Goal: Use online tool/utility: Utilize a website feature to perform a specific function

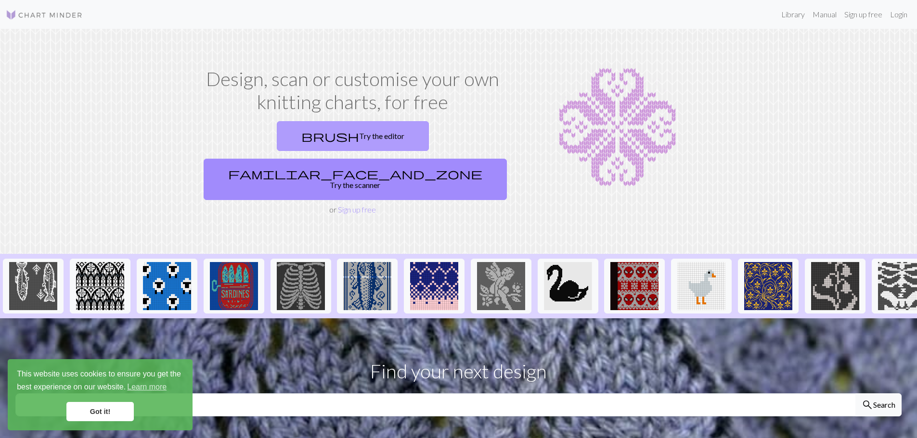
click at [302, 147] on link "brush Try the editor" at bounding box center [353, 136] width 152 height 30
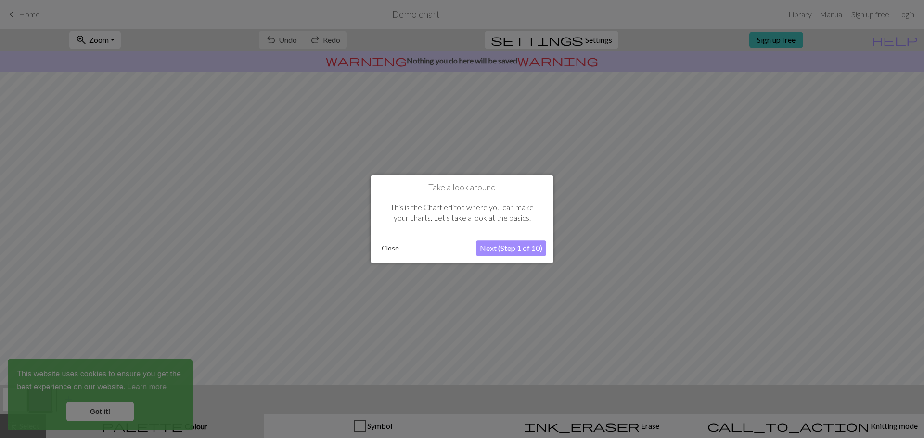
click at [380, 252] on button "Close" at bounding box center [390, 248] width 25 height 14
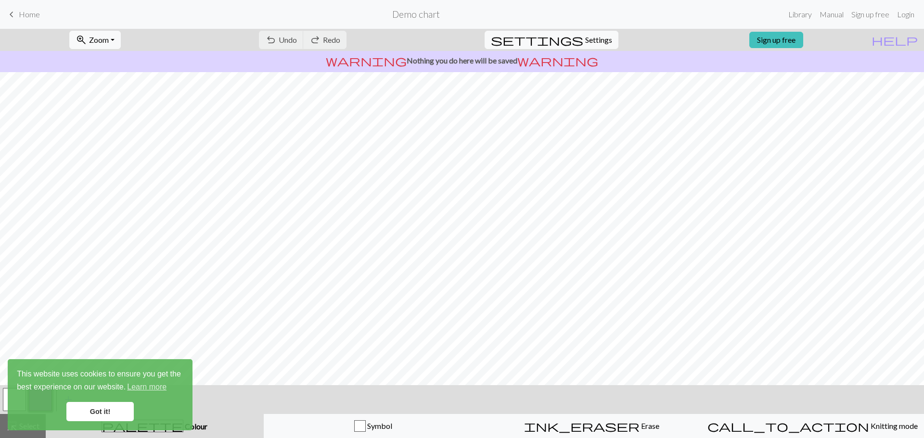
click at [323, 39] on div "undo Undo Undo redo Redo Redo" at bounding box center [303, 40] width 102 height 22
click at [93, 406] on link "Got it!" at bounding box center [99, 411] width 67 height 19
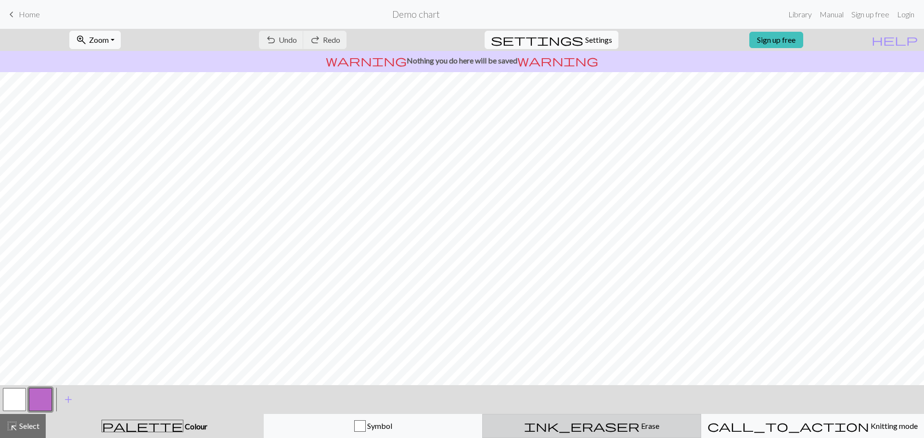
click at [611, 422] on div "ink_eraser Erase Erase" at bounding box center [591, 427] width 206 height 12
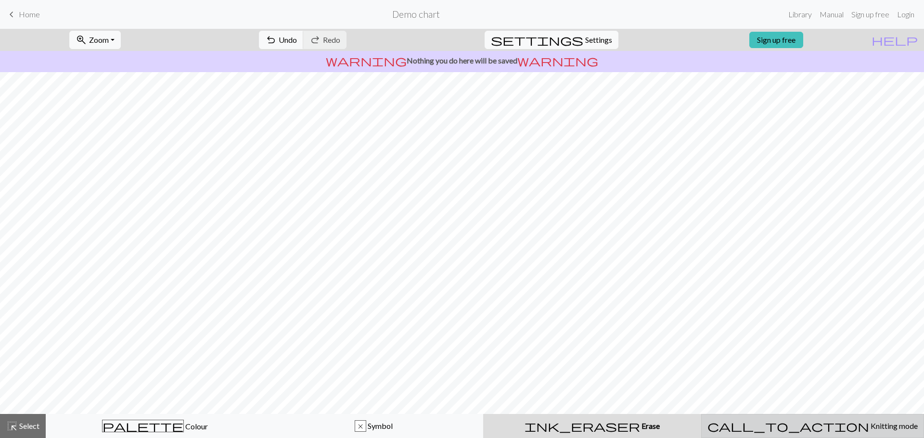
click at [869, 426] on span "Knitting mode" at bounding box center [893, 426] width 49 height 9
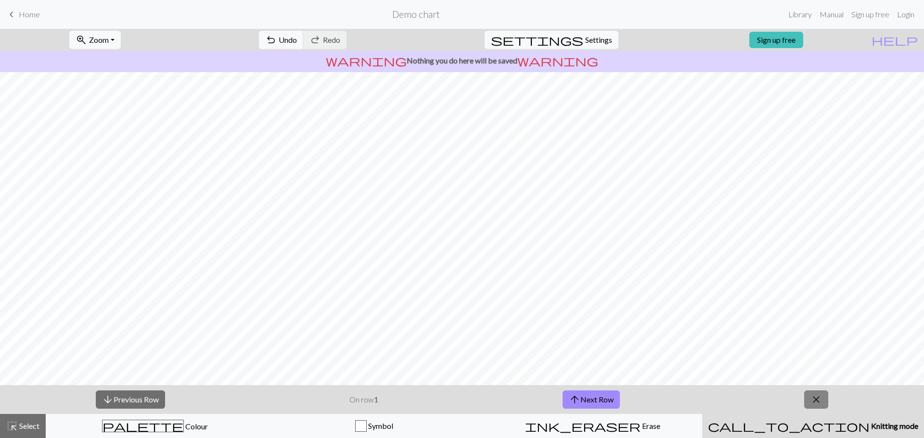
click at [817, 397] on span "close" at bounding box center [816, 399] width 12 height 13
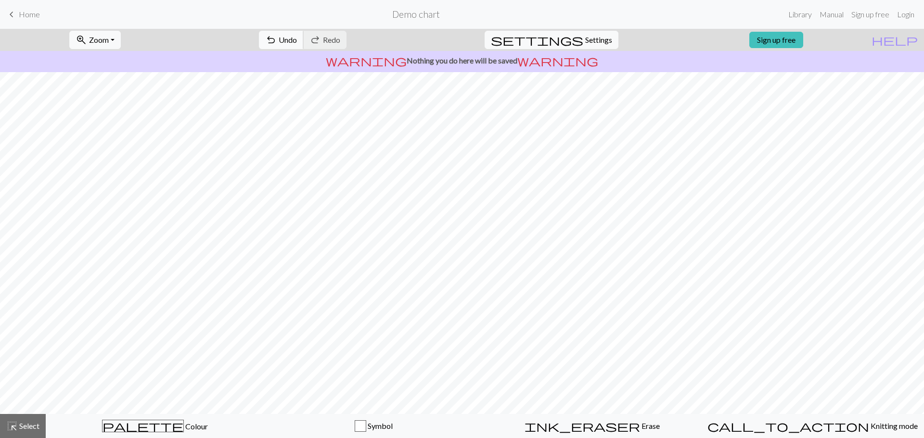
click at [304, 33] on button "undo Undo Undo" at bounding box center [281, 40] width 45 height 18
click at [312, 33] on div "undo Undo Undo redo Redo Redo" at bounding box center [303, 40] width 102 height 22
click at [585, 34] on span "Settings" at bounding box center [598, 40] width 27 height 12
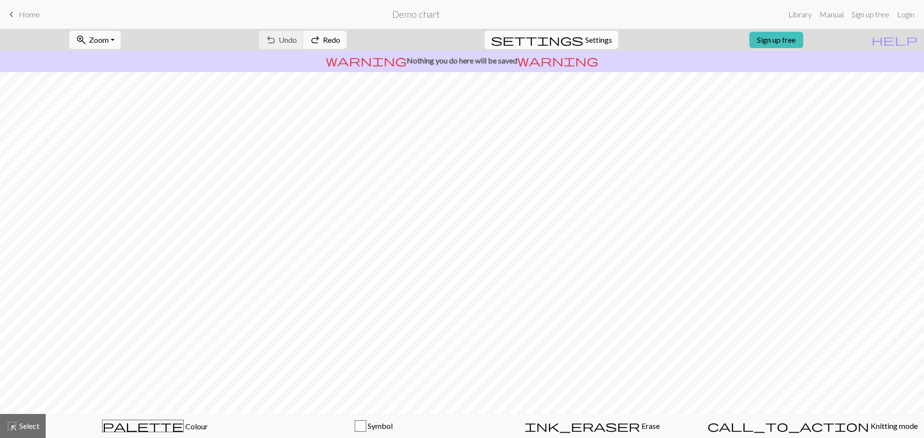
select select "aran"
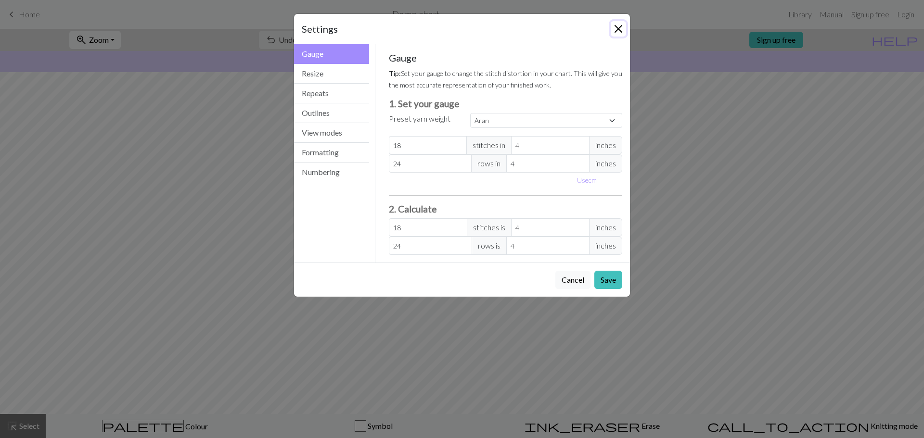
click at [622, 21] on button "Close" at bounding box center [618, 28] width 15 height 15
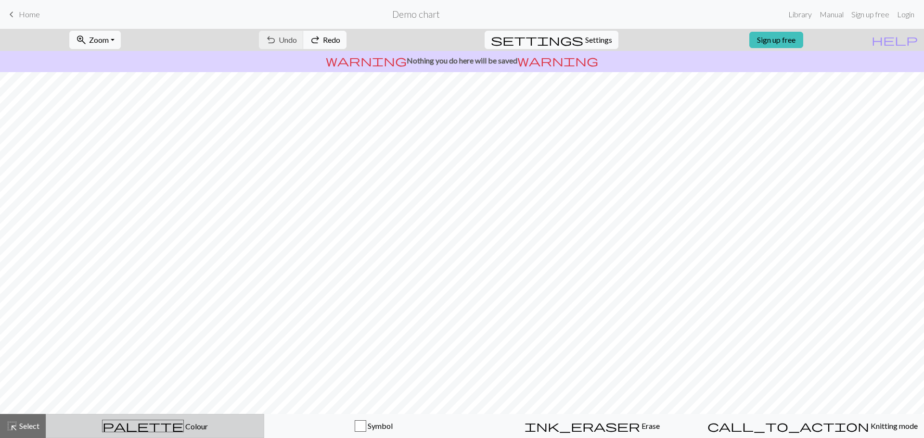
click at [157, 431] on div "palette Colour Colour" at bounding box center [155, 426] width 206 height 13
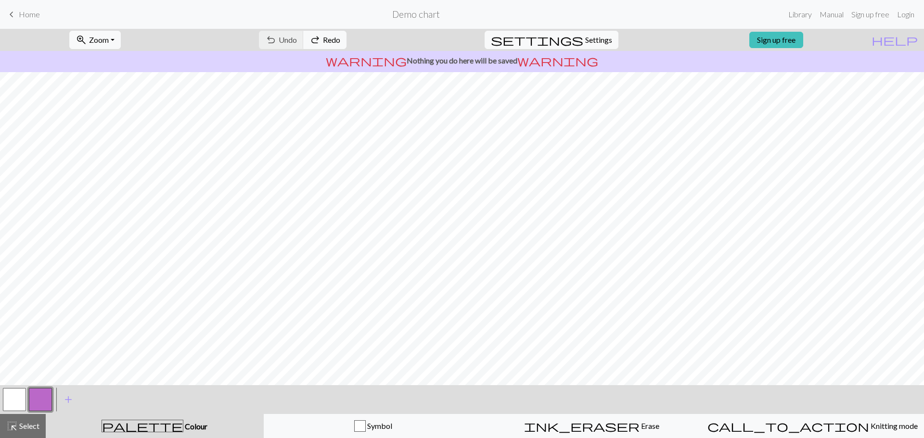
click at [31, 397] on button "button" at bounding box center [40, 399] width 23 height 23
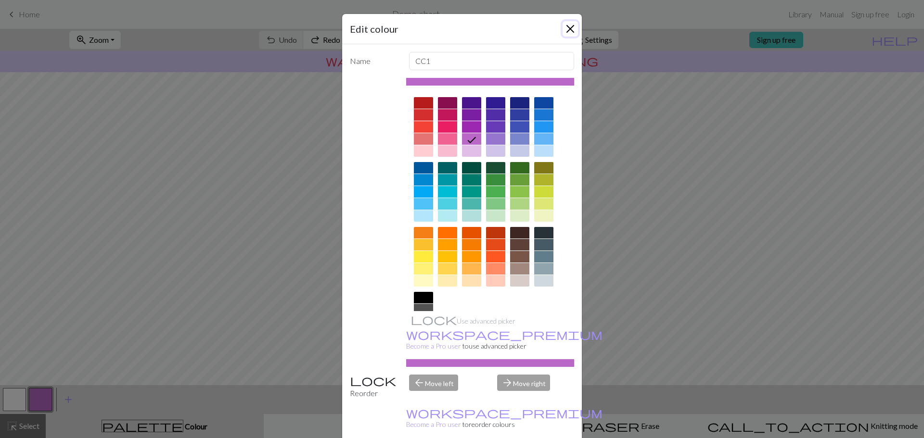
click at [569, 32] on button "Close" at bounding box center [570, 28] width 15 height 15
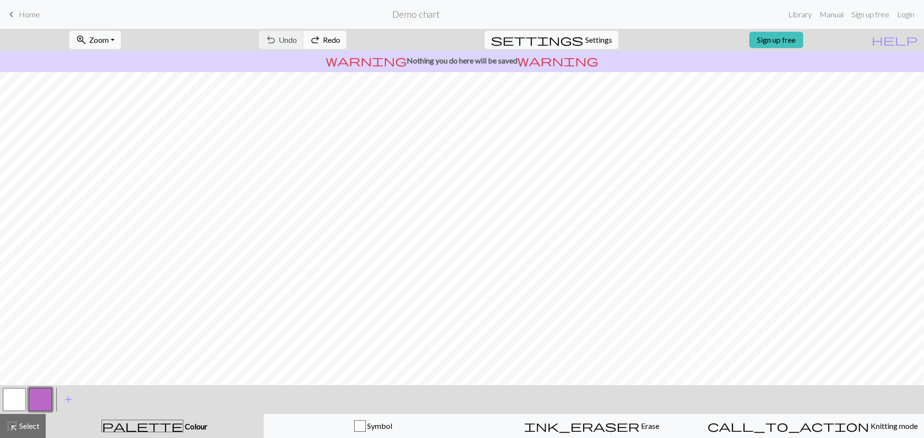
click at [21, 405] on button "button" at bounding box center [14, 399] width 23 height 23
drag, startPoint x: 137, startPoint y: 425, endPoint x: 141, endPoint y: 420, distance: 7.2
click at [138, 425] on span "palette" at bounding box center [142, 426] width 81 height 13
click at [64, 400] on span "add" at bounding box center [69, 399] width 12 height 13
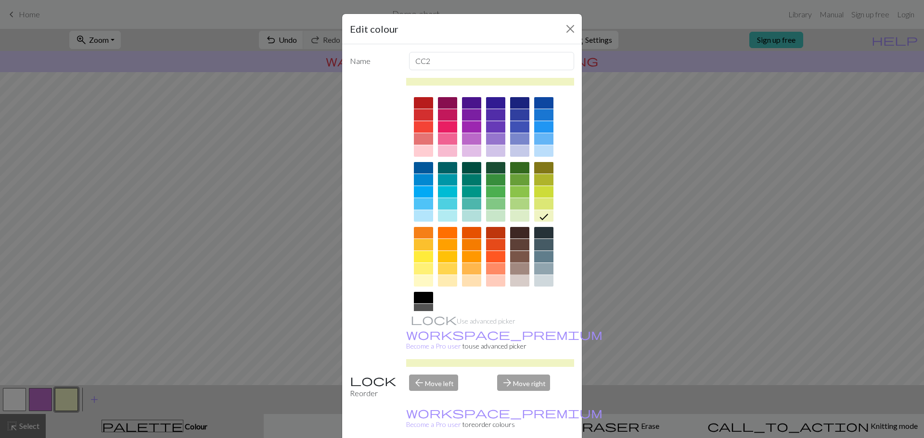
click at [519, 267] on div at bounding box center [519, 269] width 19 height 12
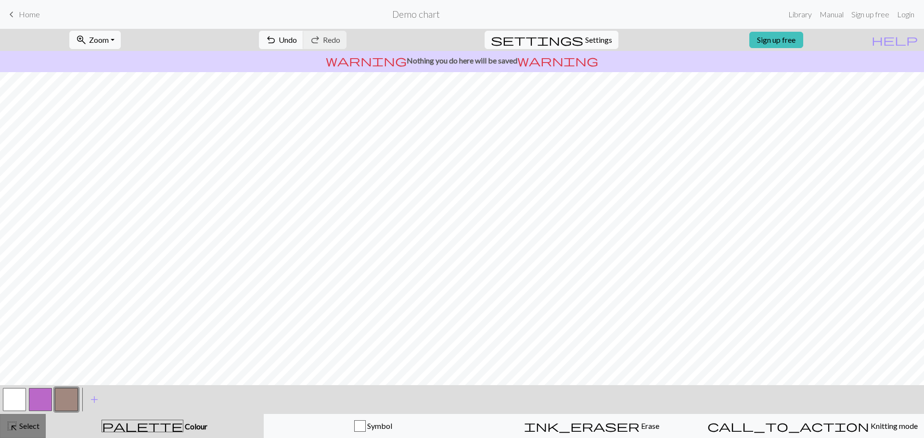
click at [35, 427] on span "Select" at bounding box center [29, 426] width 22 height 9
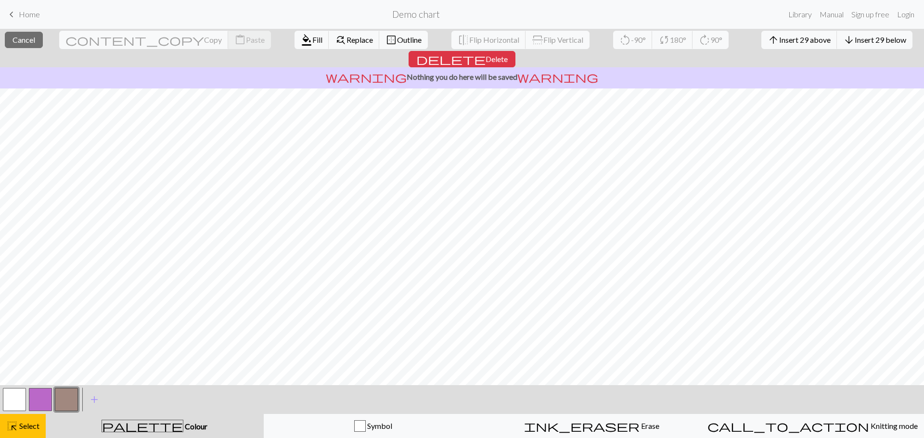
click at [72, 404] on button "button" at bounding box center [66, 399] width 23 height 23
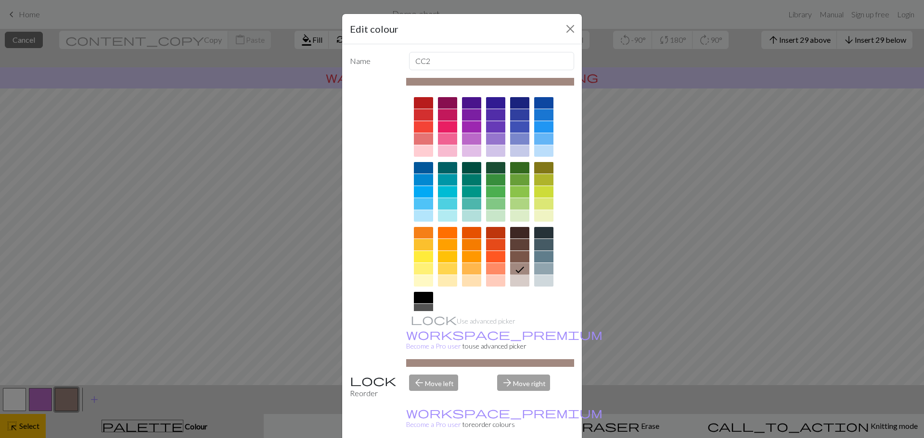
click at [514, 269] on icon at bounding box center [520, 270] width 12 height 12
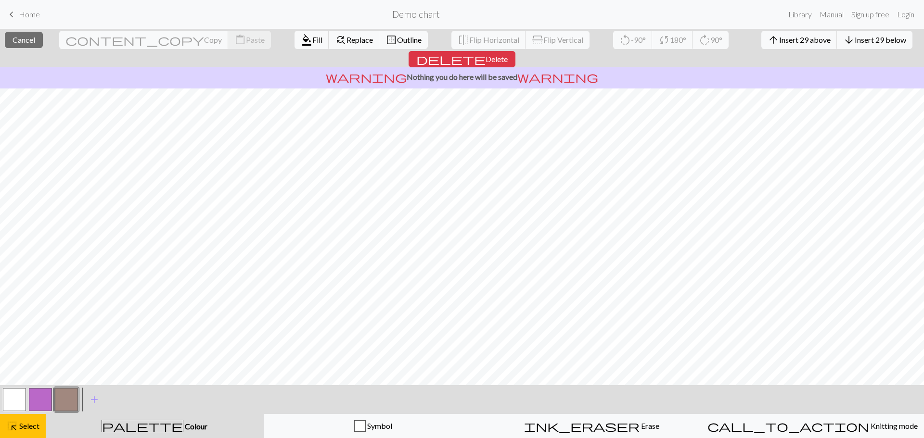
click at [53, 397] on div at bounding box center [40, 400] width 26 height 26
click at [34, 423] on span "Select" at bounding box center [29, 426] width 22 height 9
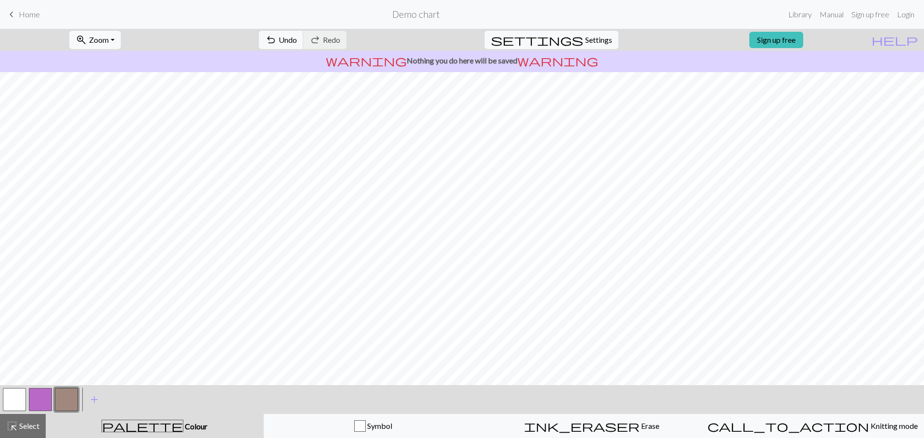
click at [72, 394] on button "button" at bounding box center [66, 399] width 23 height 23
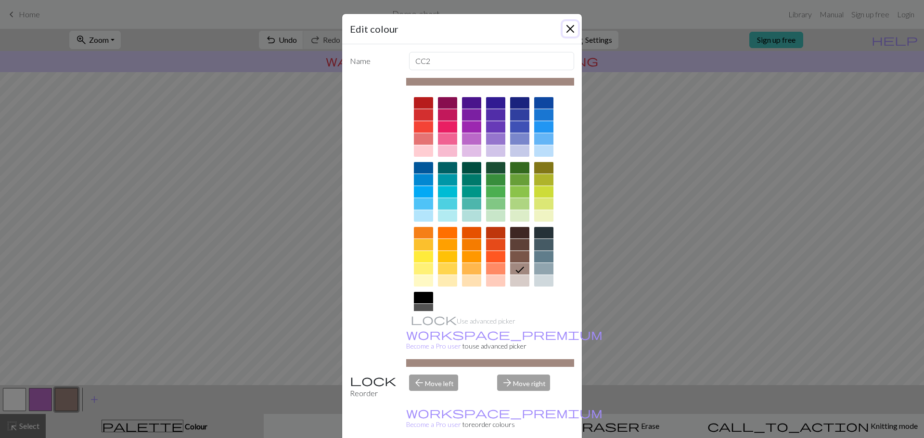
click at [571, 29] on button "Close" at bounding box center [570, 28] width 15 height 15
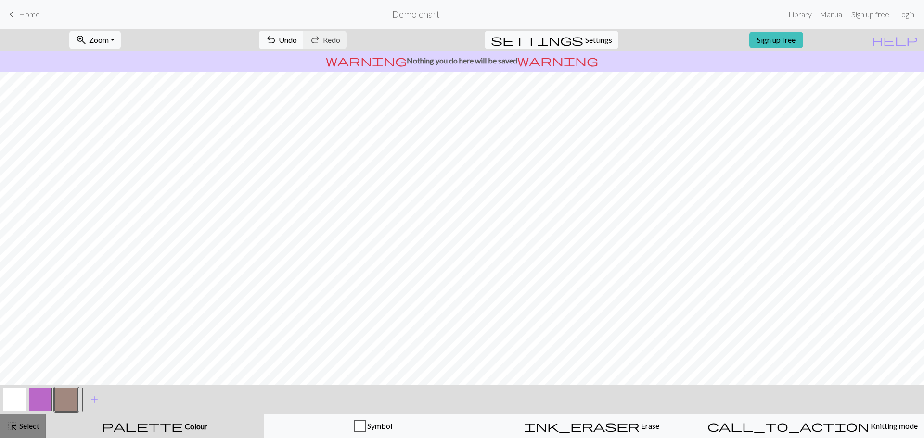
click at [15, 427] on span "highlight_alt" at bounding box center [12, 426] width 12 height 13
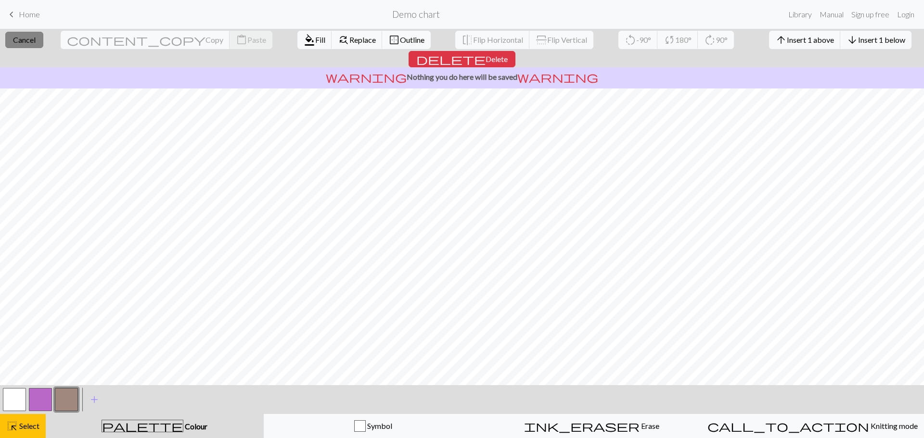
click at [29, 42] on span "Cancel" at bounding box center [24, 39] width 23 height 9
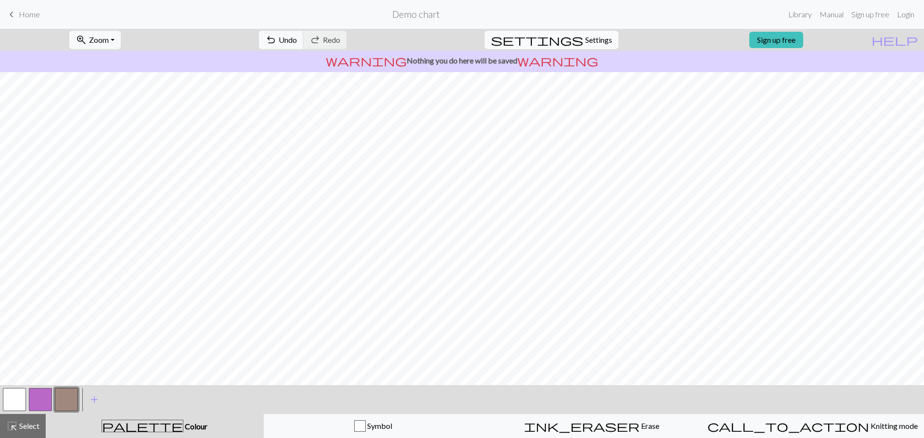
click at [568, 38] on span "settings" at bounding box center [537, 39] width 92 height 13
select select "aran"
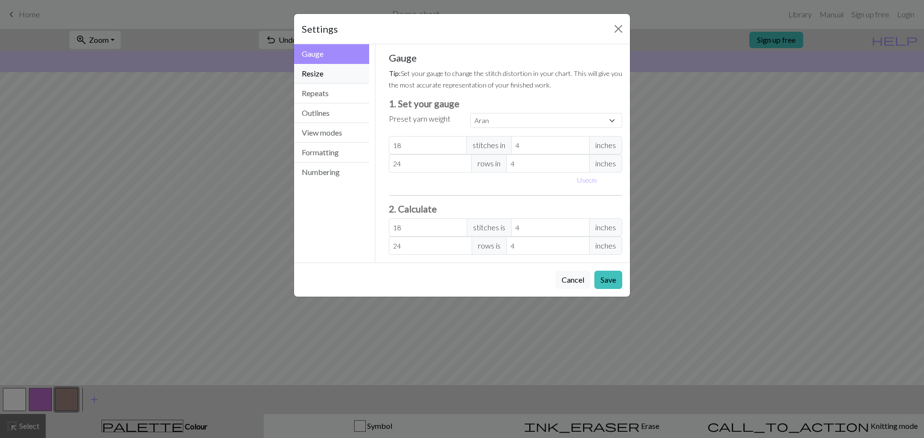
click at [326, 76] on button "Resize" at bounding box center [331, 74] width 75 height 20
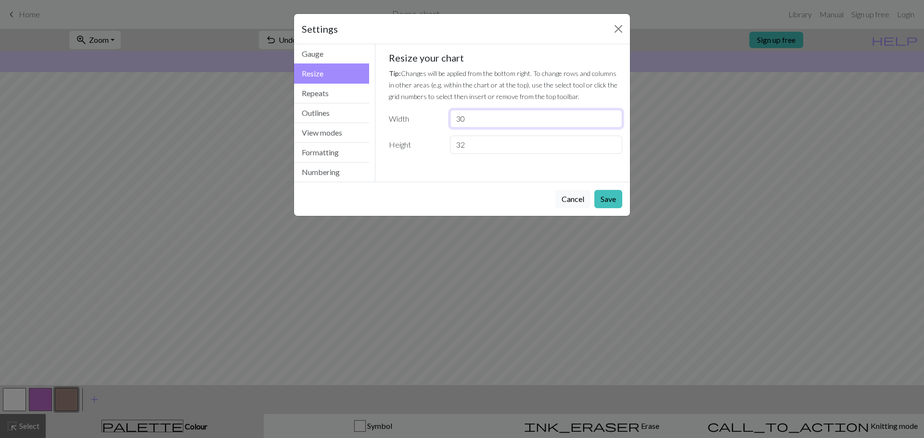
click at [502, 115] on input "30" at bounding box center [536, 119] width 172 height 18
type input "35"
click at [491, 140] on input "32" at bounding box center [536, 145] width 172 height 18
type input "3"
type input "47"
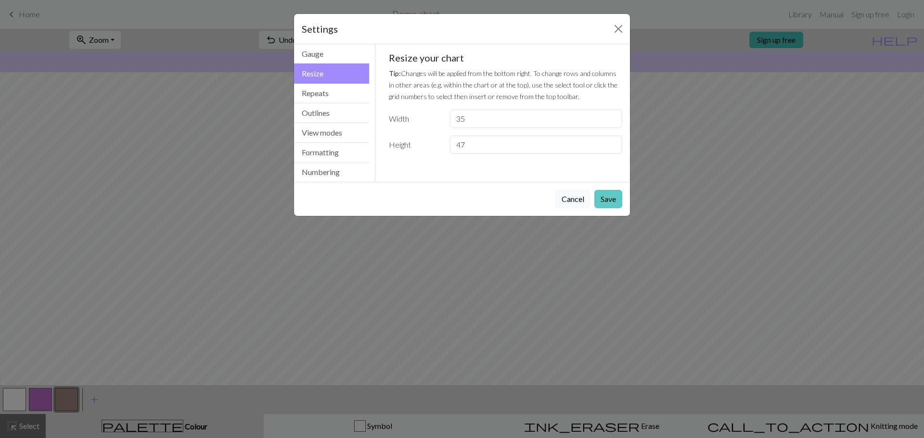
click at [621, 201] on button "Save" at bounding box center [608, 199] width 28 height 18
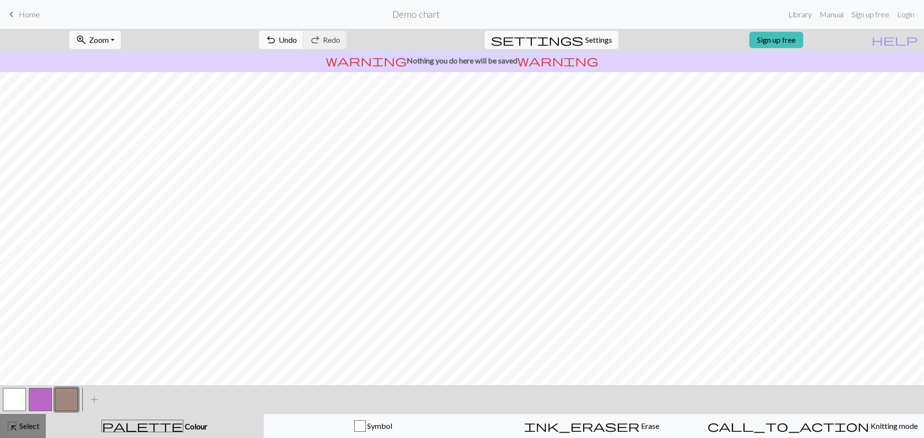
click at [18, 425] on span "Select" at bounding box center [29, 426] width 22 height 9
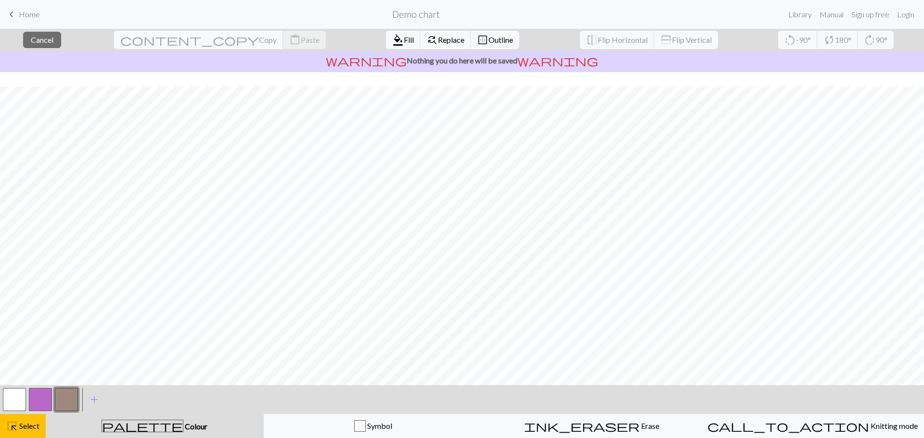
scroll to position [190, 0]
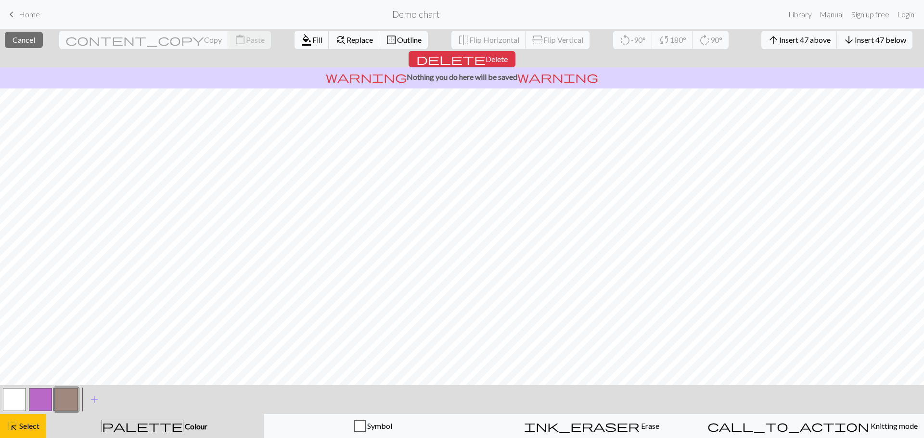
click at [312, 38] on span "Fill" at bounding box center [317, 39] width 10 height 9
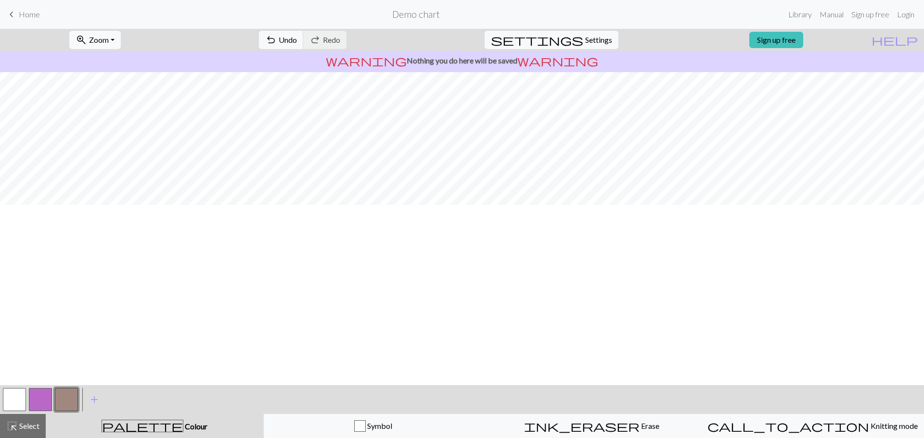
scroll to position [0, 0]
click at [90, 401] on span "add" at bounding box center [95, 399] width 12 height 13
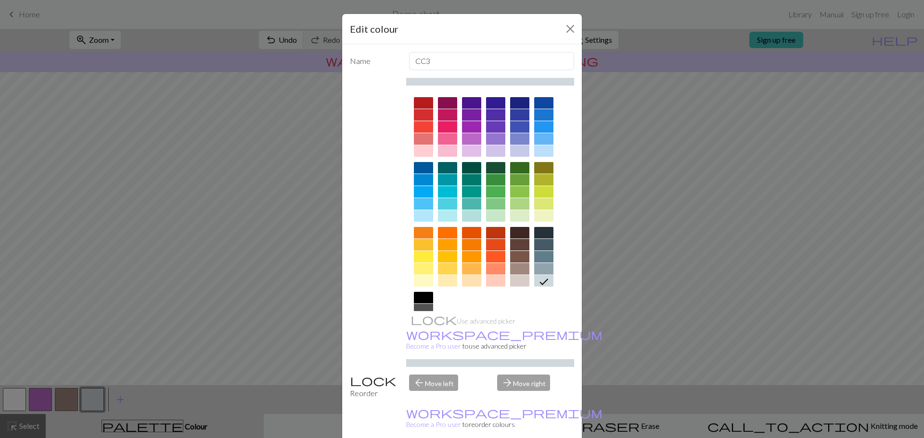
click at [420, 297] on div at bounding box center [423, 298] width 19 height 12
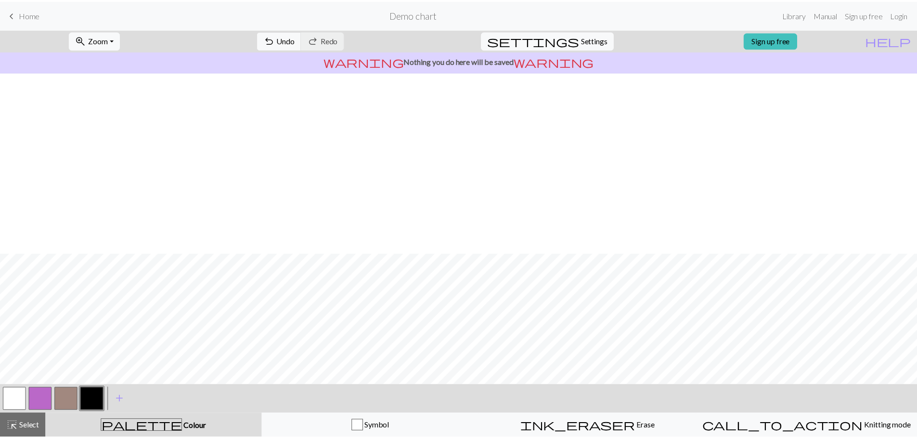
scroll to position [190, 0]
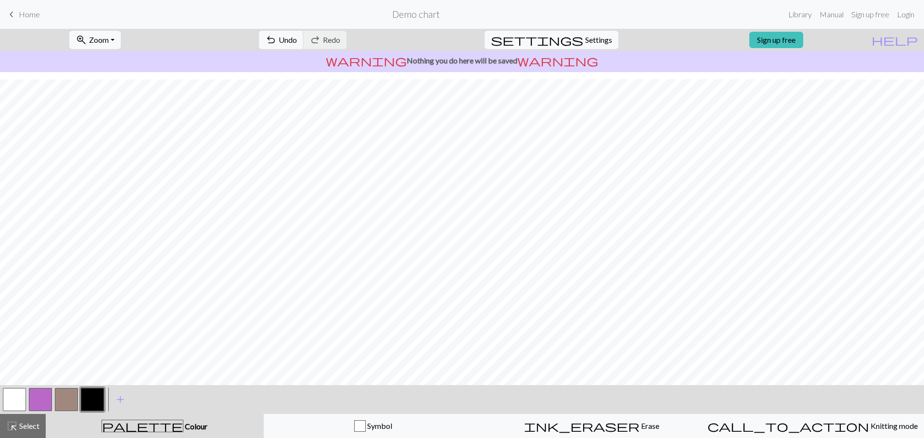
click at [32, 18] on span "Home" at bounding box center [29, 14] width 21 height 9
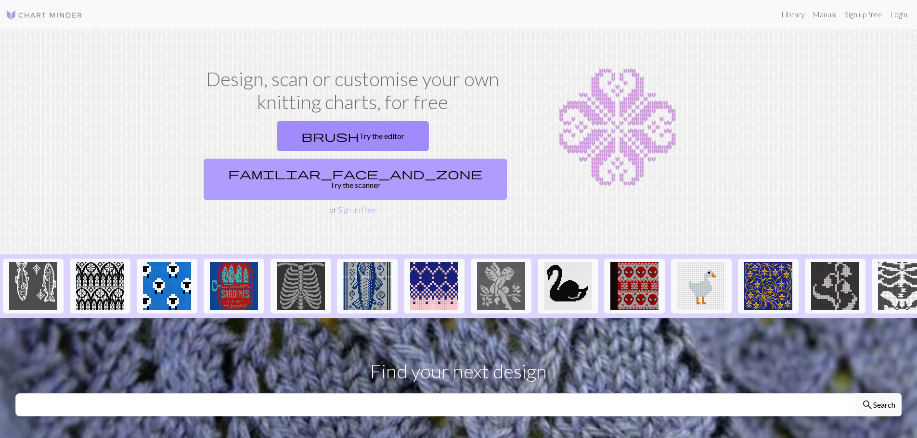
click at [420, 159] on link "familiar_face_and_zone Try the scanner" at bounding box center [355, 179] width 303 height 41
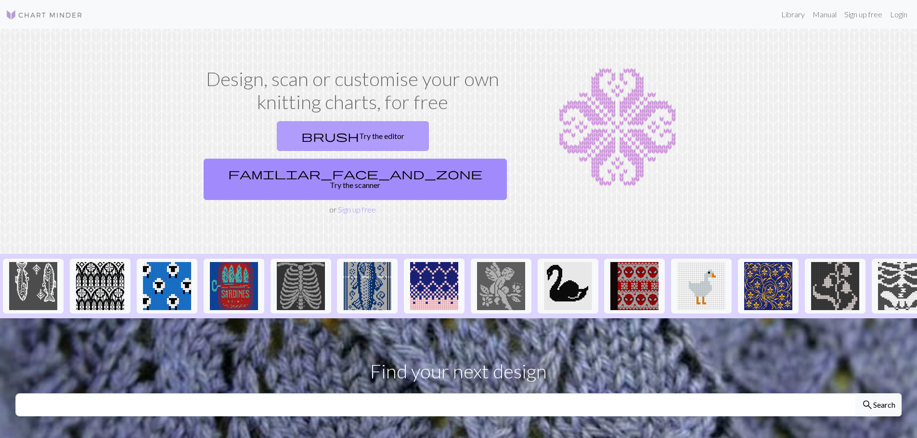
click at [305, 143] on link "brush Try the editor" at bounding box center [353, 136] width 152 height 30
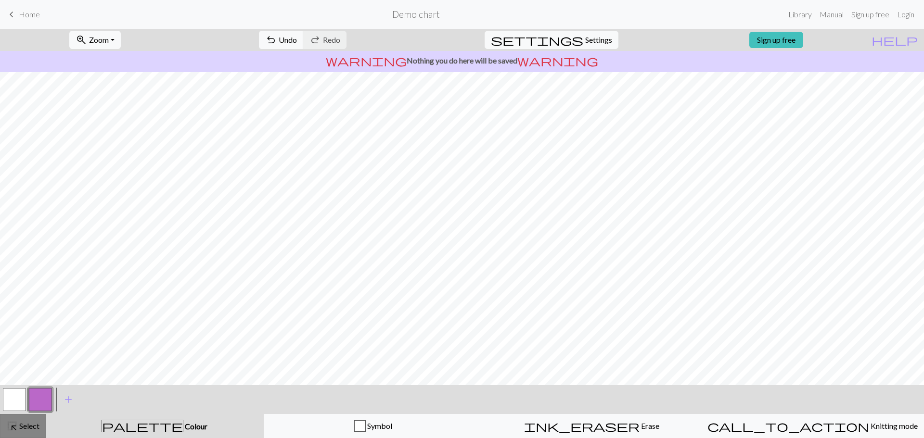
click at [16, 427] on span "highlight_alt" at bounding box center [12, 426] width 12 height 13
click at [17, 436] on button "highlight_alt Select Select" at bounding box center [23, 426] width 46 height 24
click at [419, 10] on h2 "Demo chart" at bounding box center [416, 14] width 48 height 11
click at [798, 16] on link "Library" at bounding box center [799, 14] width 31 height 19
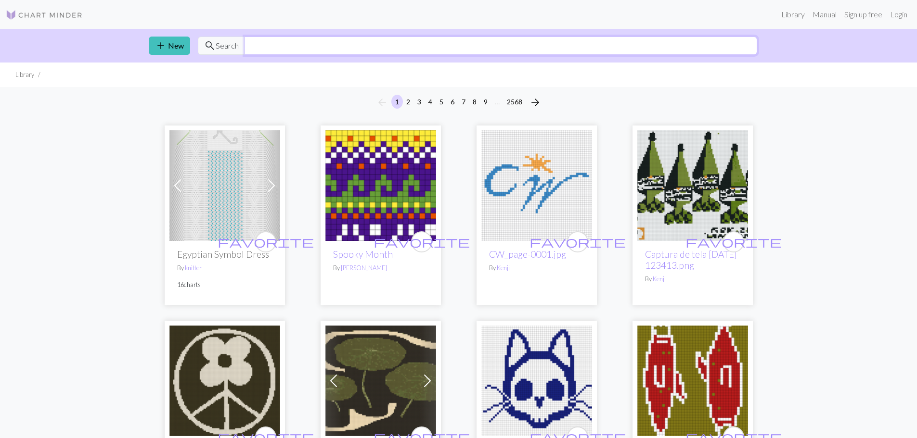
click at [272, 50] on input "text" at bounding box center [500, 46] width 513 height 18
type input "raven"
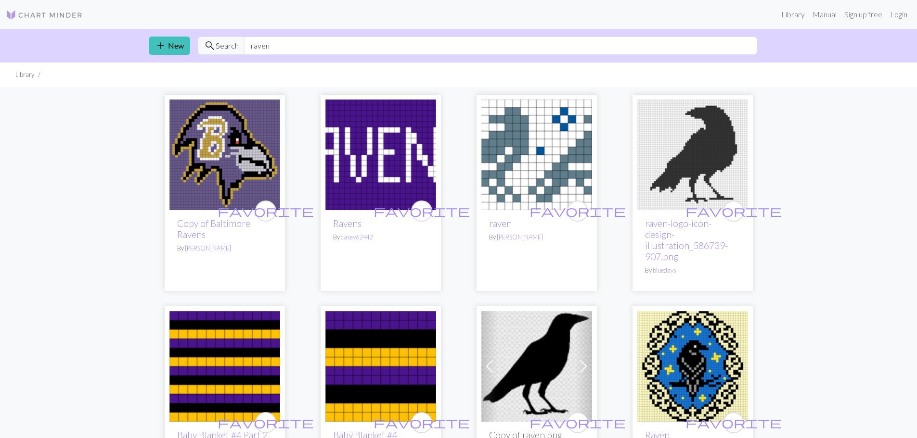
click at [49, 18] on img at bounding box center [44, 15] width 77 height 12
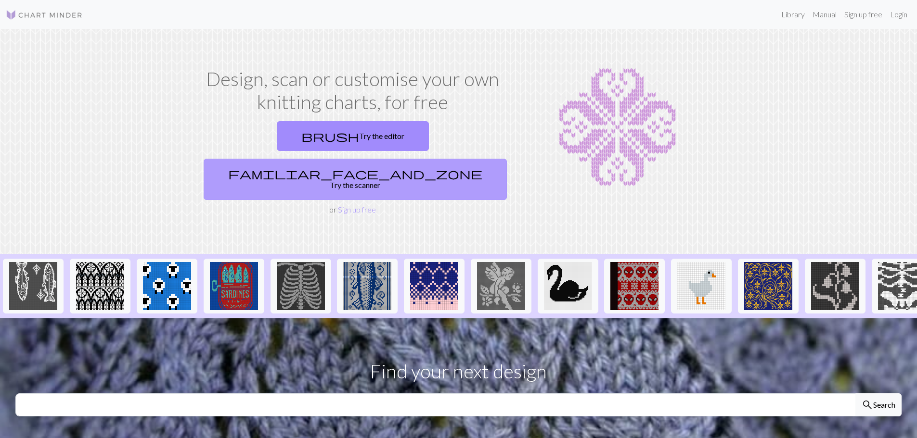
click at [385, 159] on link "familiar_face_and_zone Try the scanner" at bounding box center [355, 179] width 303 height 41
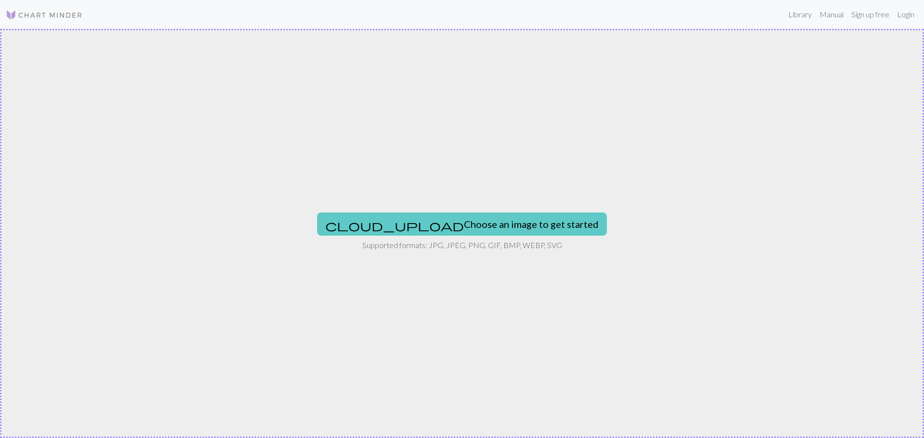
click at [412, 221] on button "cloud_upload Choose an image to get started" at bounding box center [462, 224] width 290 height 23
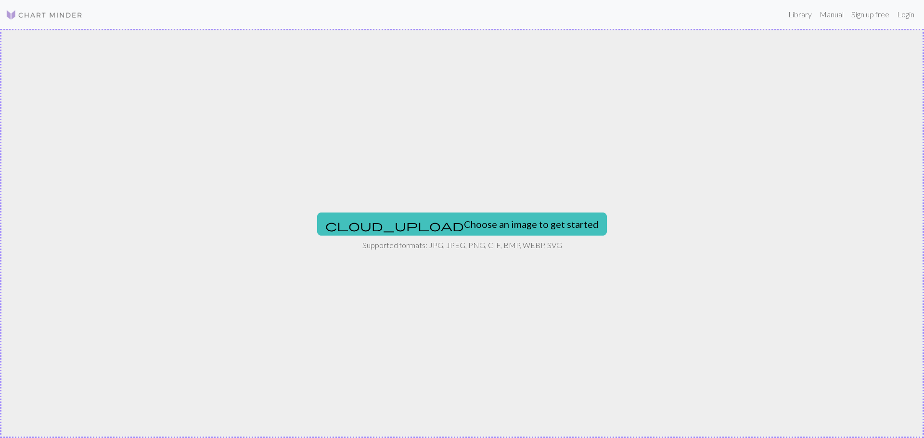
drag, startPoint x: 521, startPoint y: 204, endPoint x: 446, endPoint y: 94, distance: 132.9
click at [446, 94] on div "cloud_upload Choose an image to get started Supported formats: JPG, JPEG, PNG, …" at bounding box center [462, 234] width 924 height 410
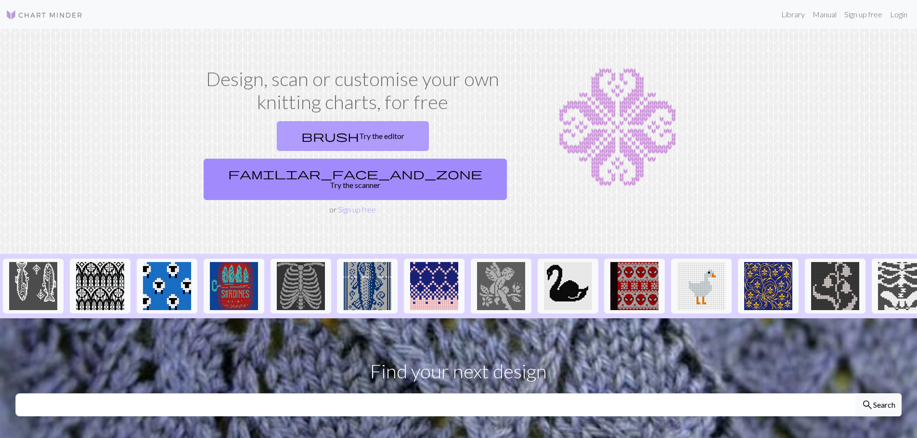
click at [290, 144] on link "brush Try the editor" at bounding box center [353, 136] width 152 height 30
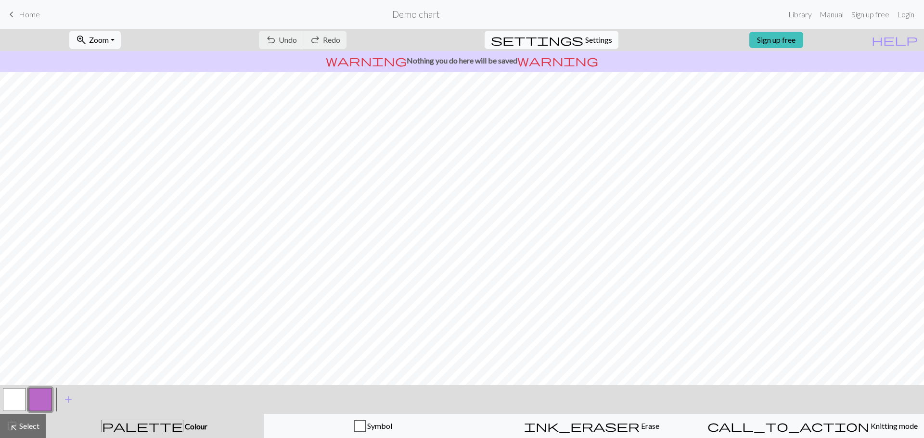
click at [593, 44] on span "Settings" at bounding box center [598, 40] width 27 height 12
select select "aran"
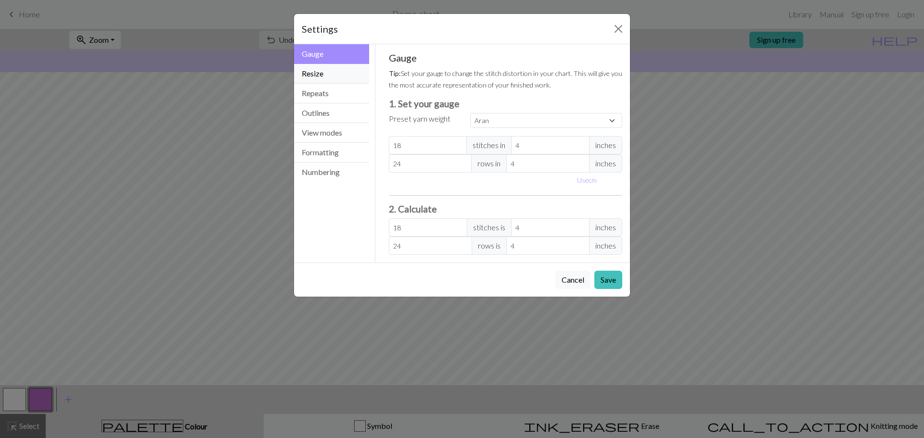
click at [321, 77] on button "Resize" at bounding box center [331, 74] width 75 height 20
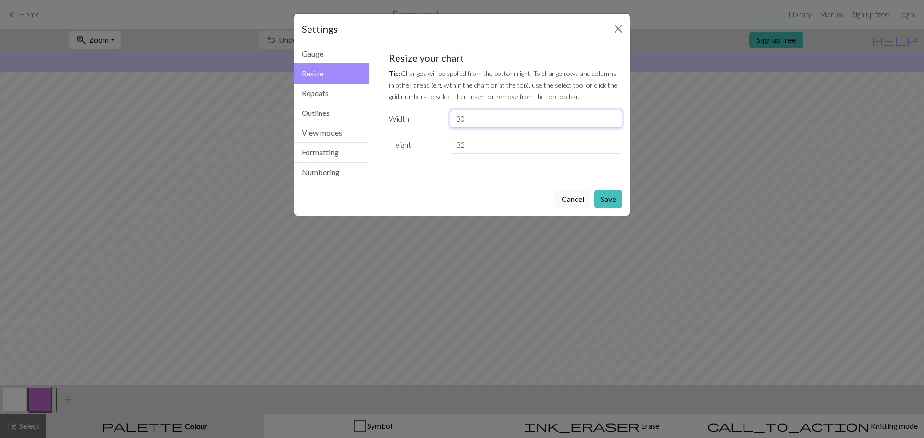
click at [522, 125] on input "30" at bounding box center [536, 119] width 172 height 18
type input "3"
type input "25"
click at [507, 143] on input "32" at bounding box center [536, 145] width 172 height 18
type input "3"
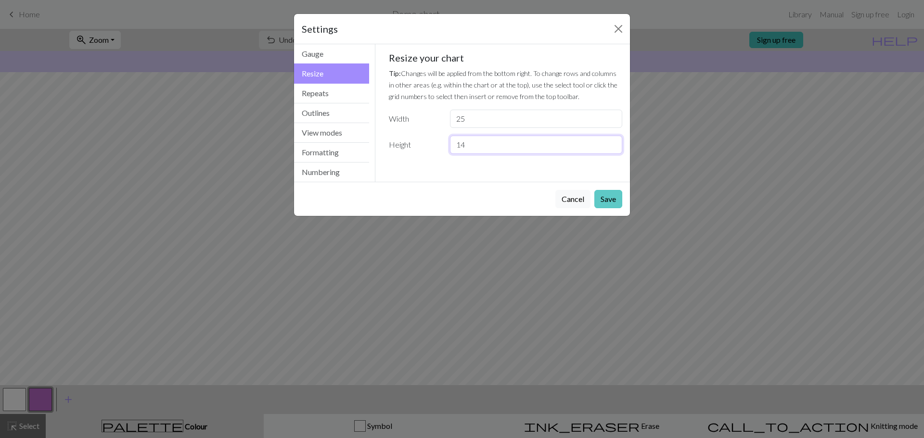
type input "14"
click at [610, 195] on button "Save" at bounding box center [608, 199] width 28 height 18
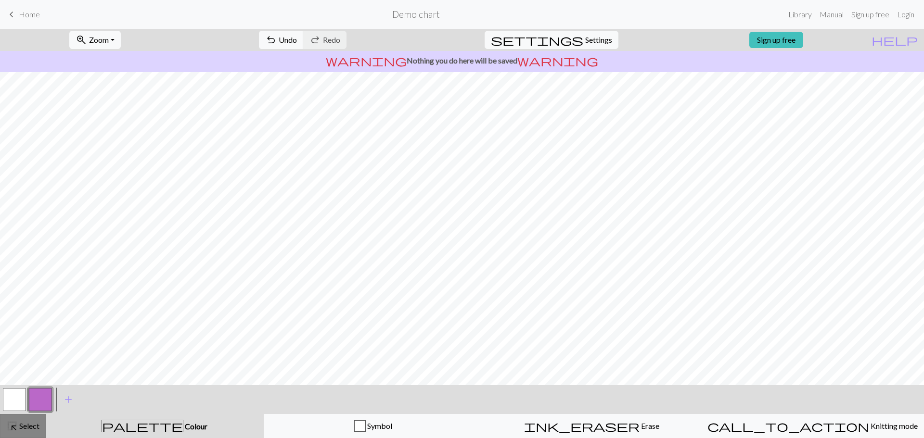
click at [26, 432] on button "highlight_alt Select Select" at bounding box center [23, 426] width 46 height 24
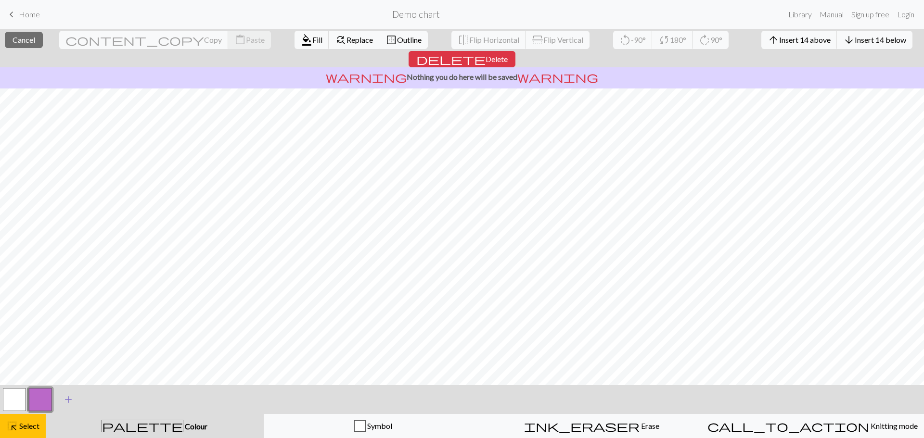
click at [69, 398] on span "add" at bounding box center [69, 399] width 12 height 13
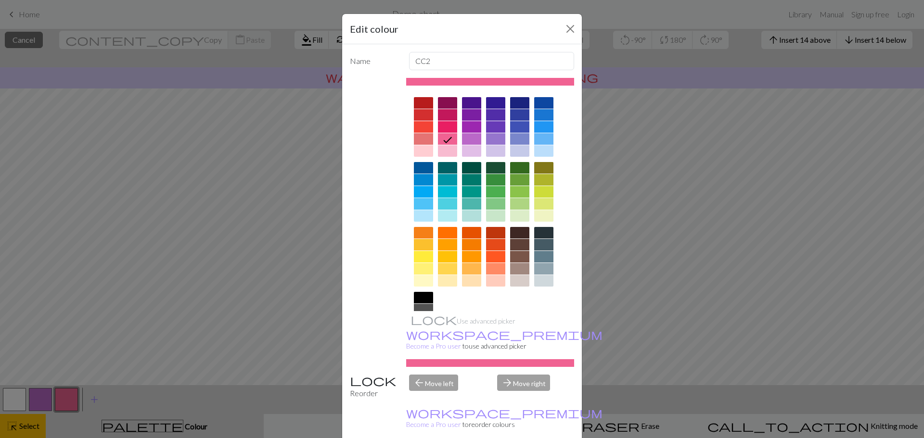
click at [518, 263] on div at bounding box center [519, 259] width 19 height 65
click at [518, 265] on div at bounding box center [519, 269] width 19 height 12
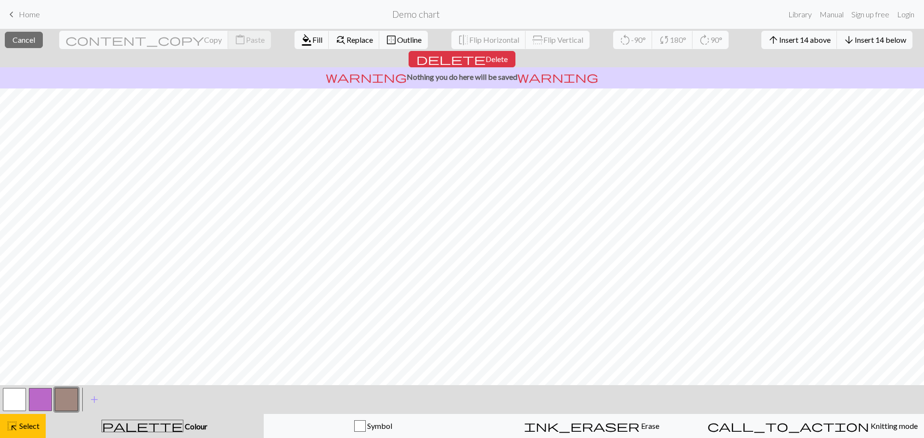
click at [62, 406] on button "button" at bounding box center [66, 399] width 23 height 23
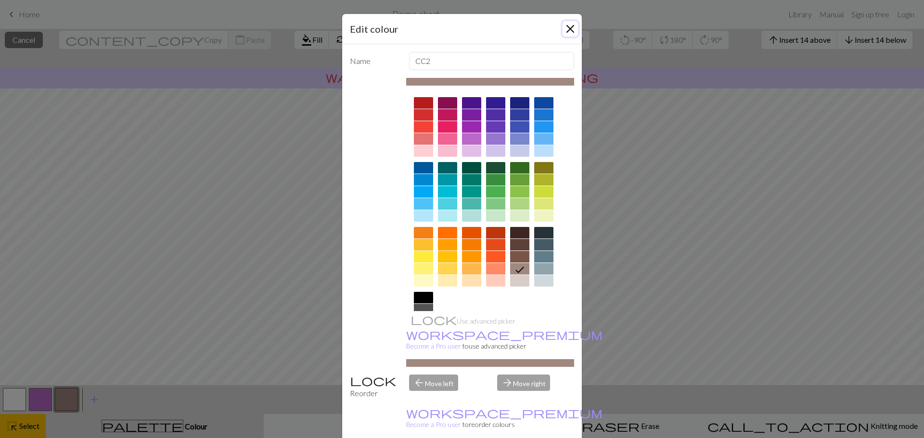
click at [564, 25] on button "Close" at bounding box center [570, 28] width 15 height 15
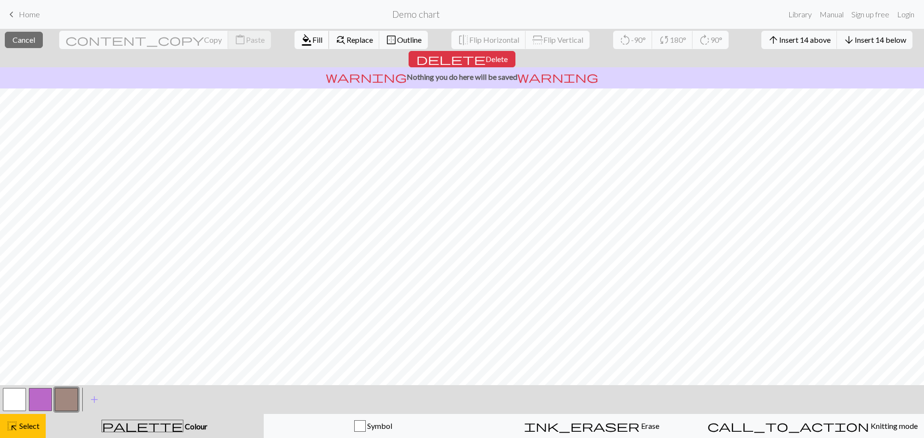
click at [301, 42] on span "format_color_fill" at bounding box center [307, 39] width 12 height 13
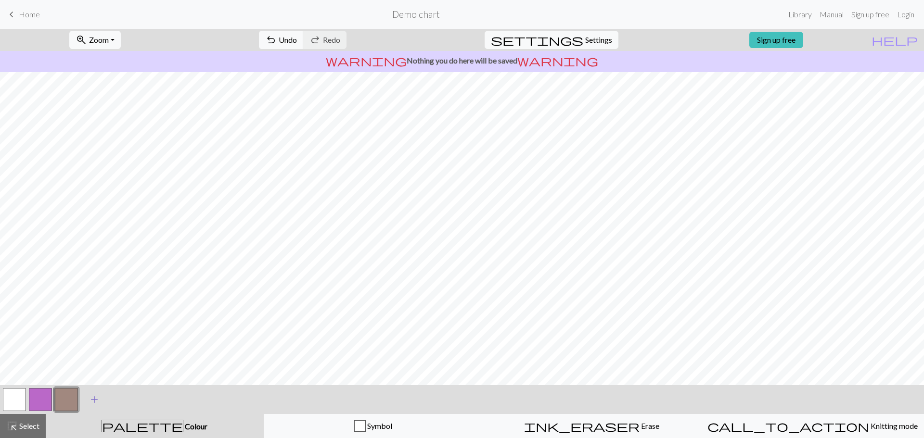
click at [96, 402] on span "add" at bounding box center [95, 399] width 12 height 13
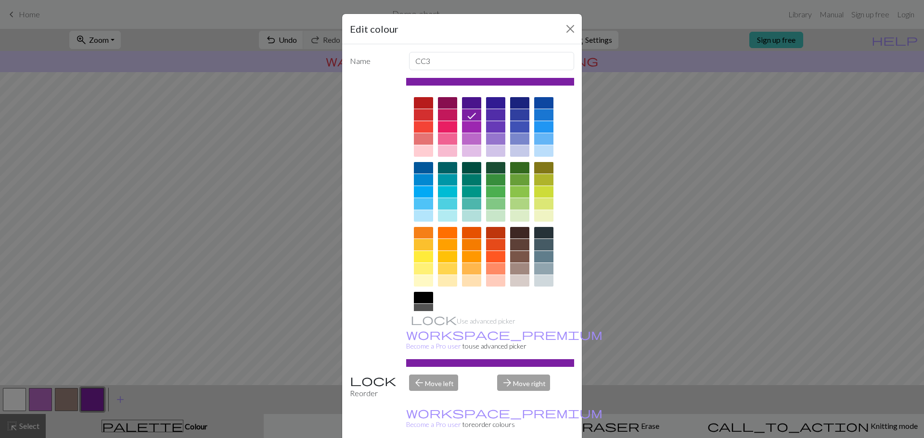
click at [421, 296] on div at bounding box center [423, 298] width 19 height 12
